Goal: Information Seeking & Learning: Learn about a topic

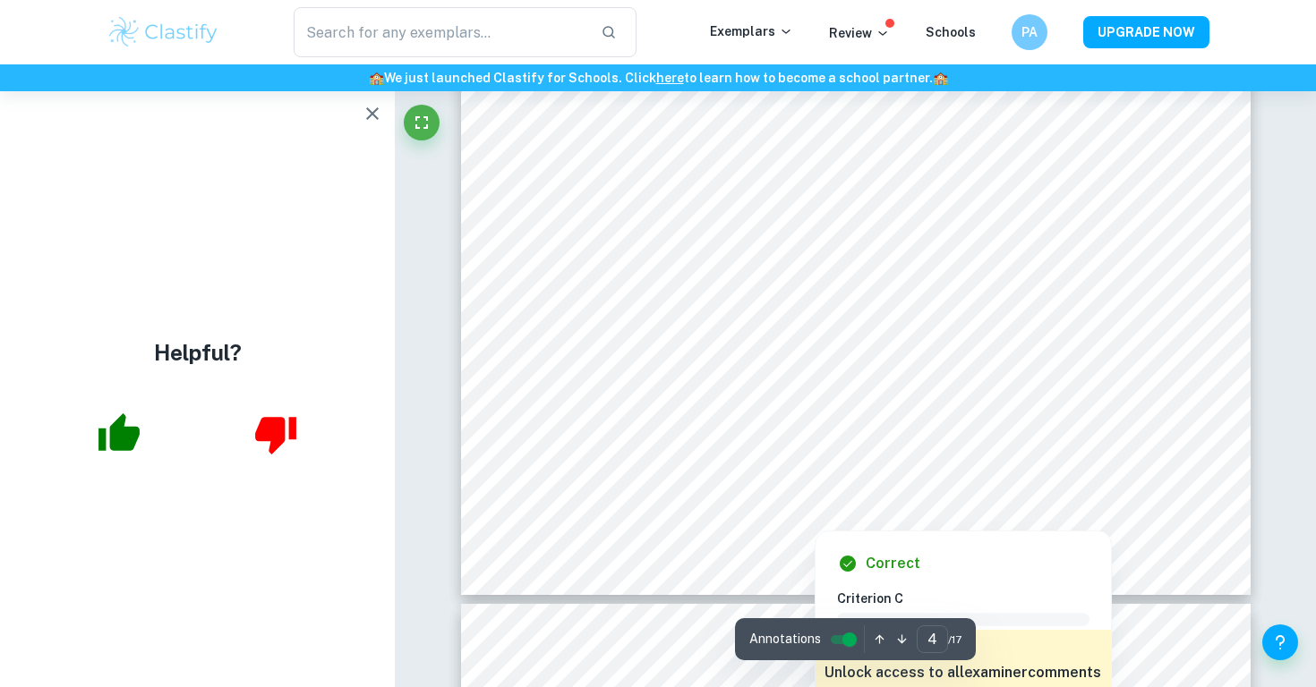
scroll to position [3880, 0]
click at [707, 324] on div at bounding box center [720, 314] width 381 height 24
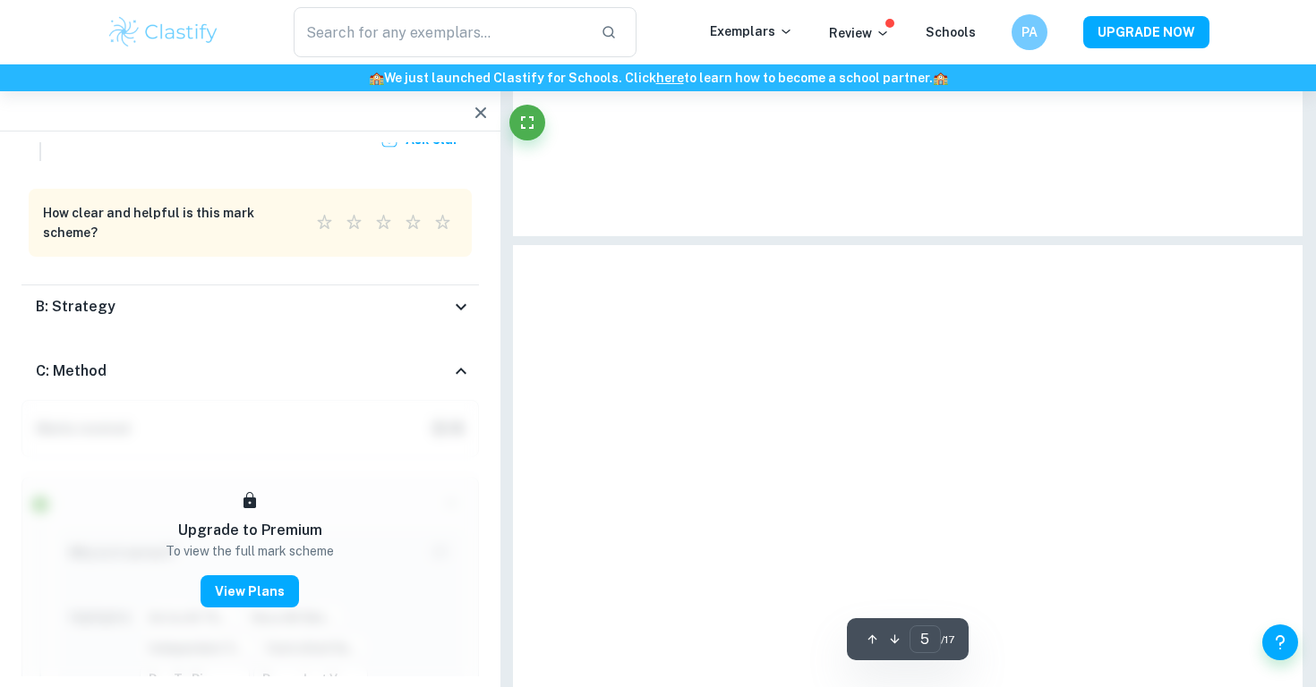
scroll to position [3992, 0]
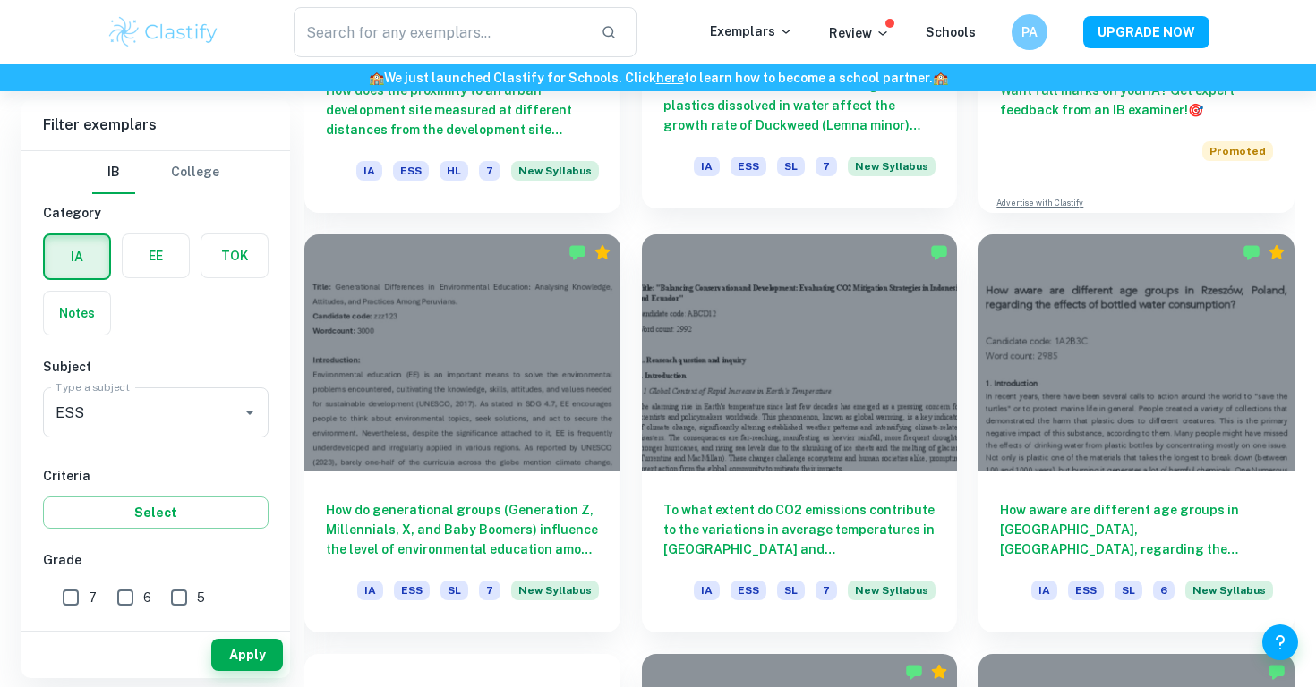
scroll to position [848, 0]
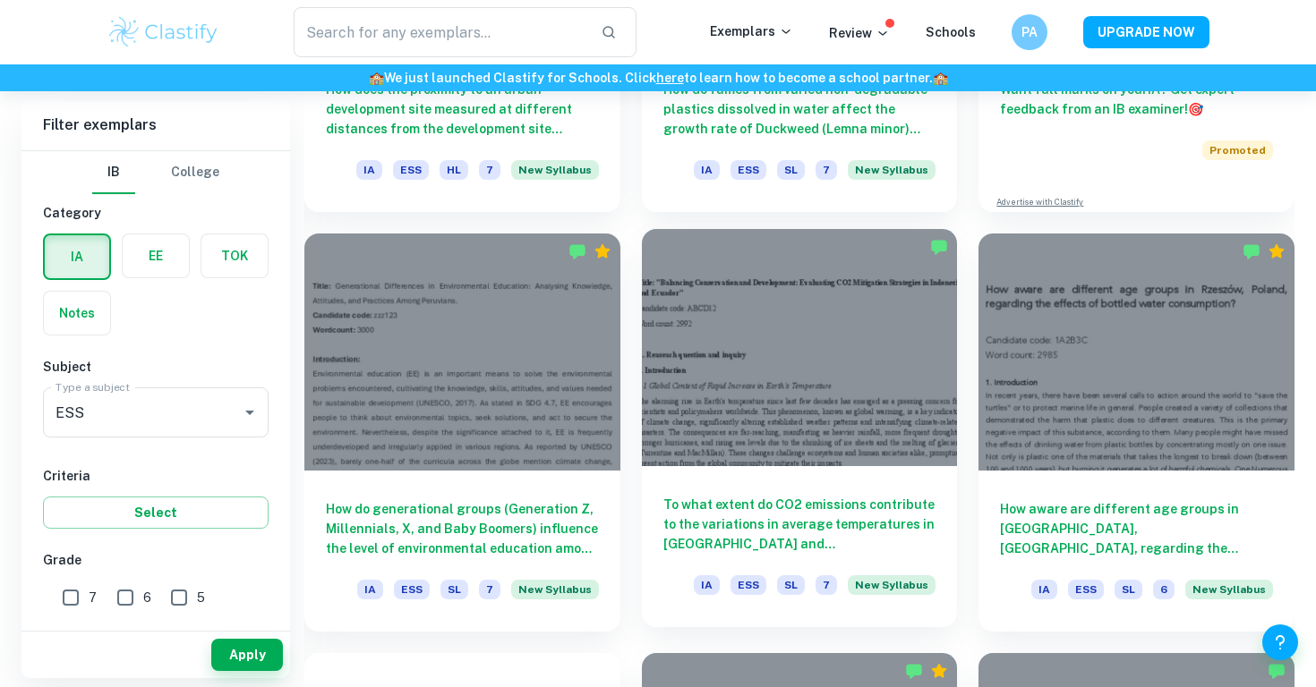
click at [843, 508] on h6 "To what extent do CO2 emissions contribute to the variations in average tempera…" at bounding box center [799, 524] width 273 height 59
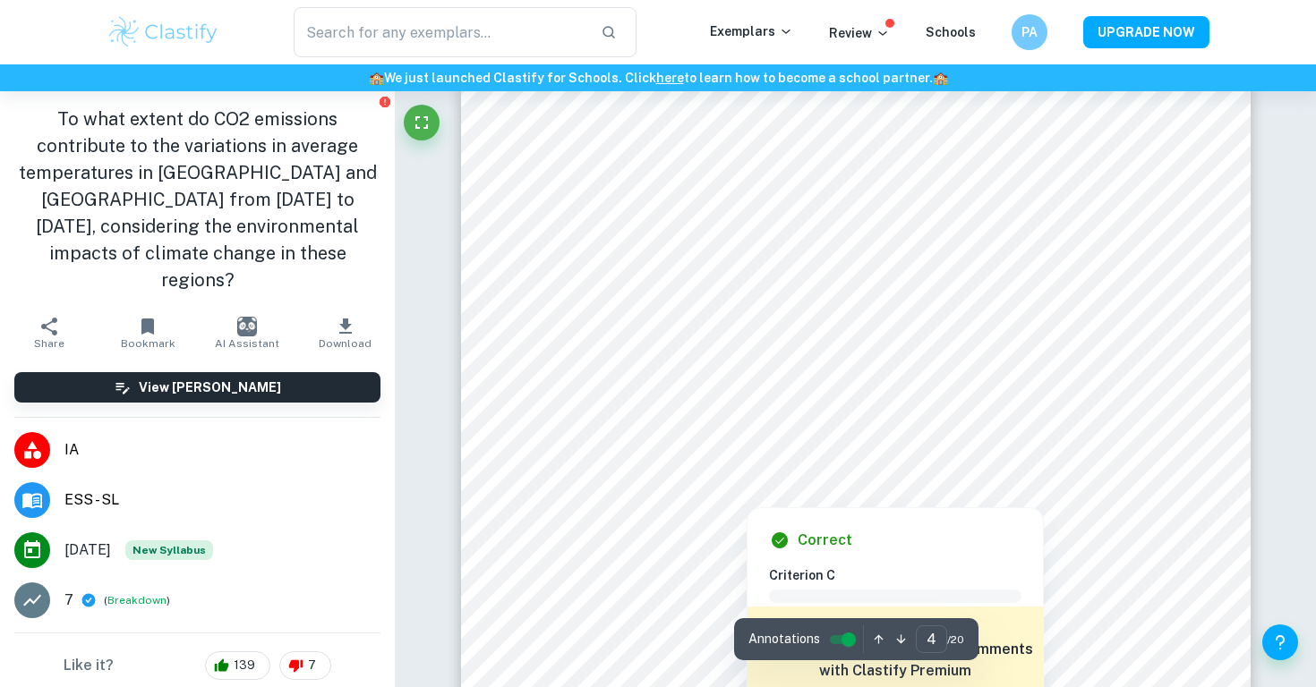
scroll to position [3382, 1]
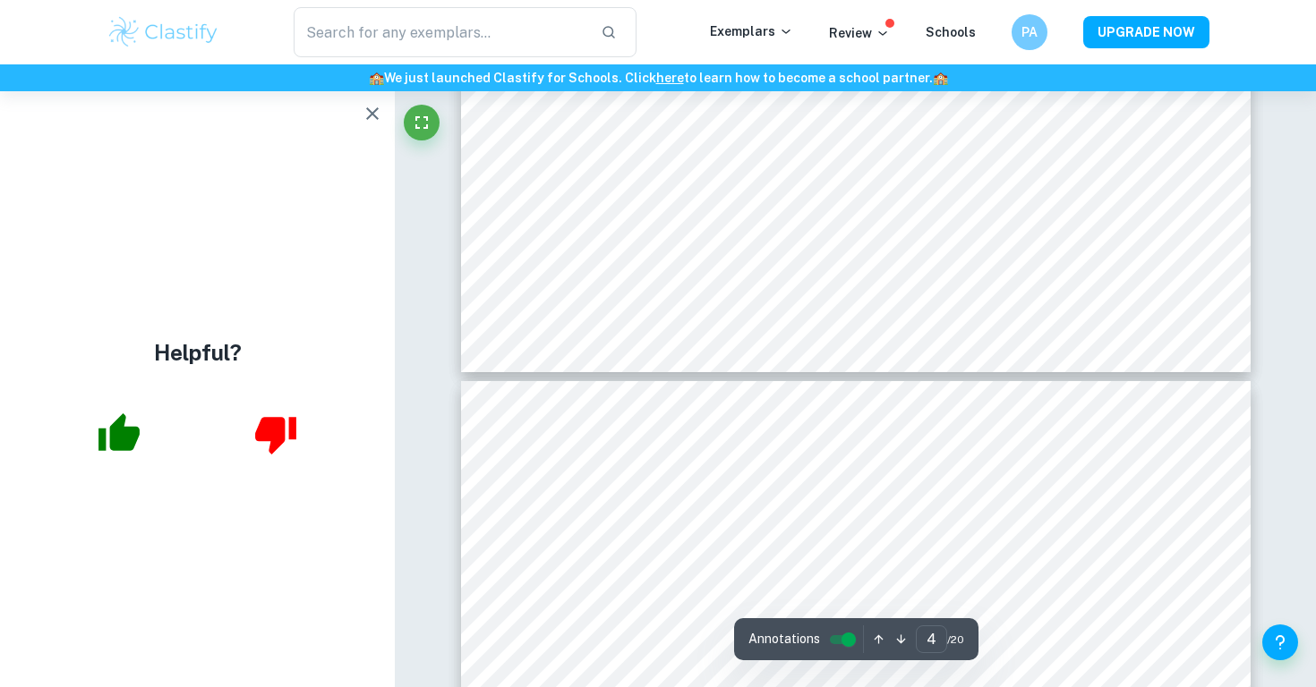
type input "3"
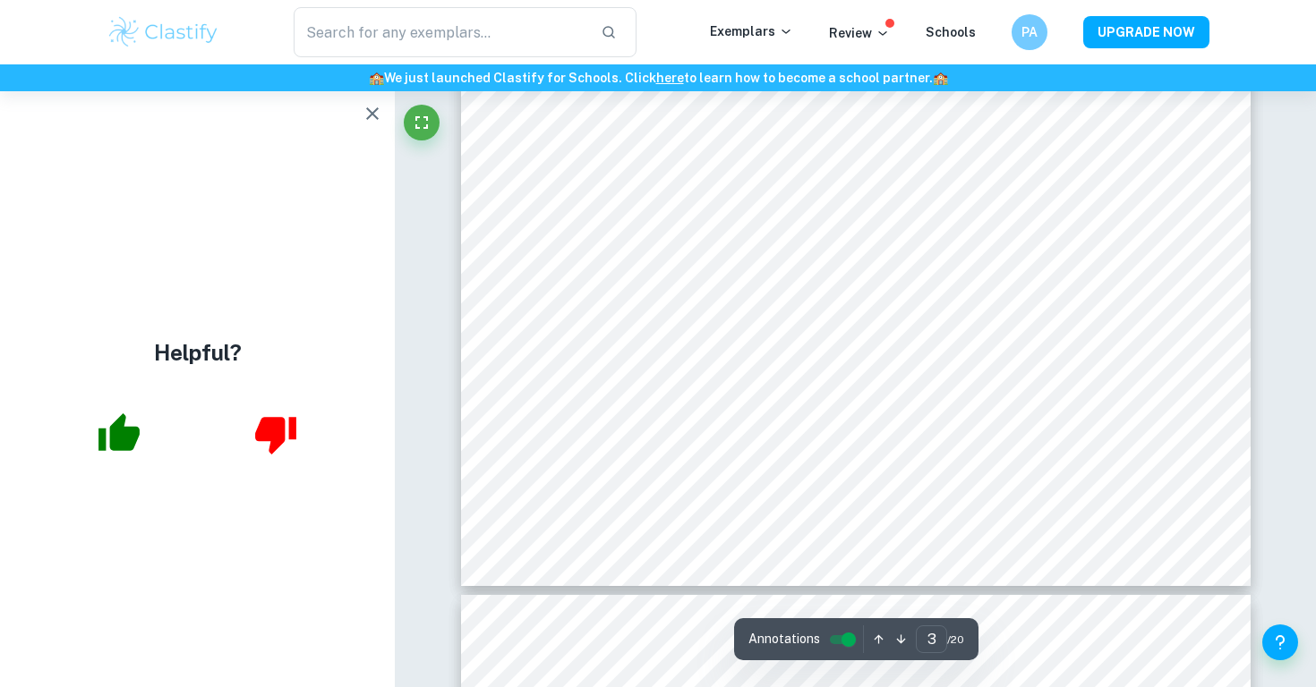
scroll to position [2860, 0]
